Goal: Task Accomplishment & Management: Manage account settings

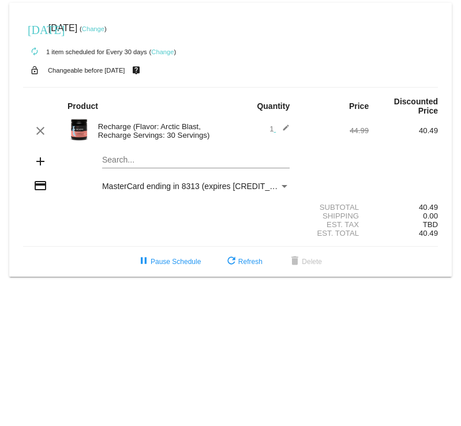
click at [287, 129] on mat-icon "edit" at bounding box center [283, 131] width 14 height 14
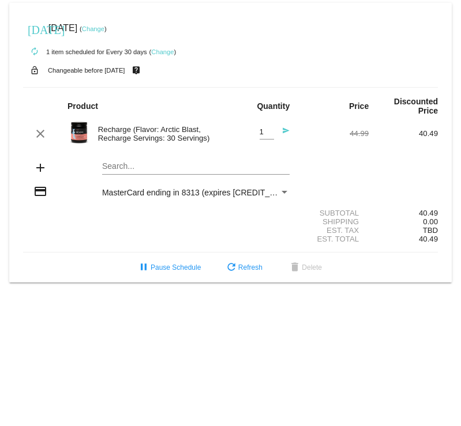
click at [161, 136] on div "Recharge (Flavor: Arctic Blast, Recharge Servings: 30 Servings)" at bounding box center [161, 133] width 138 height 17
click at [84, 134] on img at bounding box center [78, 132] width 23 height 23
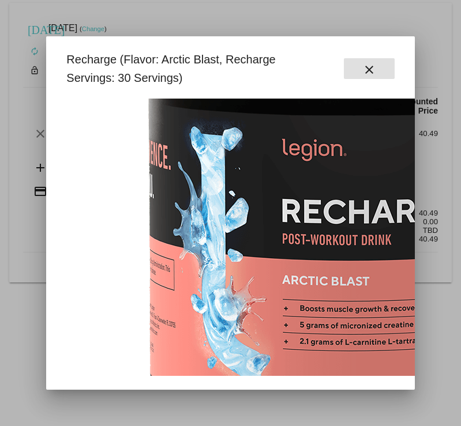
scroll to position [173, 0]
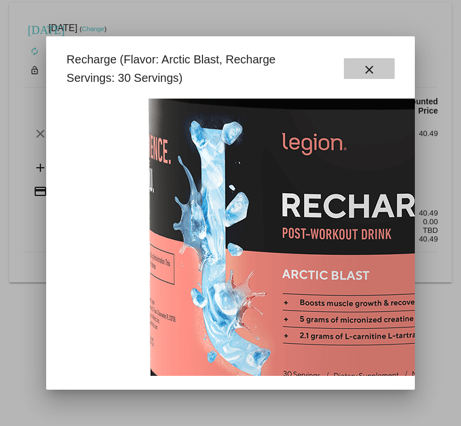
click at [383, 67] on button "close" at bounding box center [369, 68] width 51 height 21
